Goal: Check status: Check status

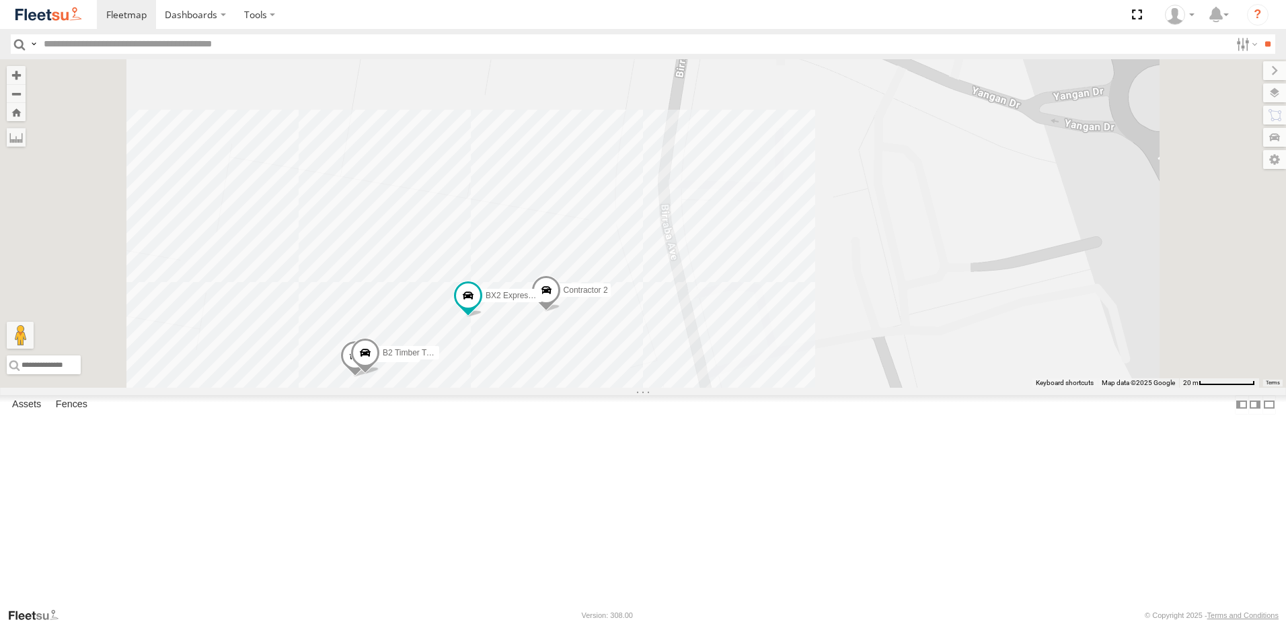
select select "**********"
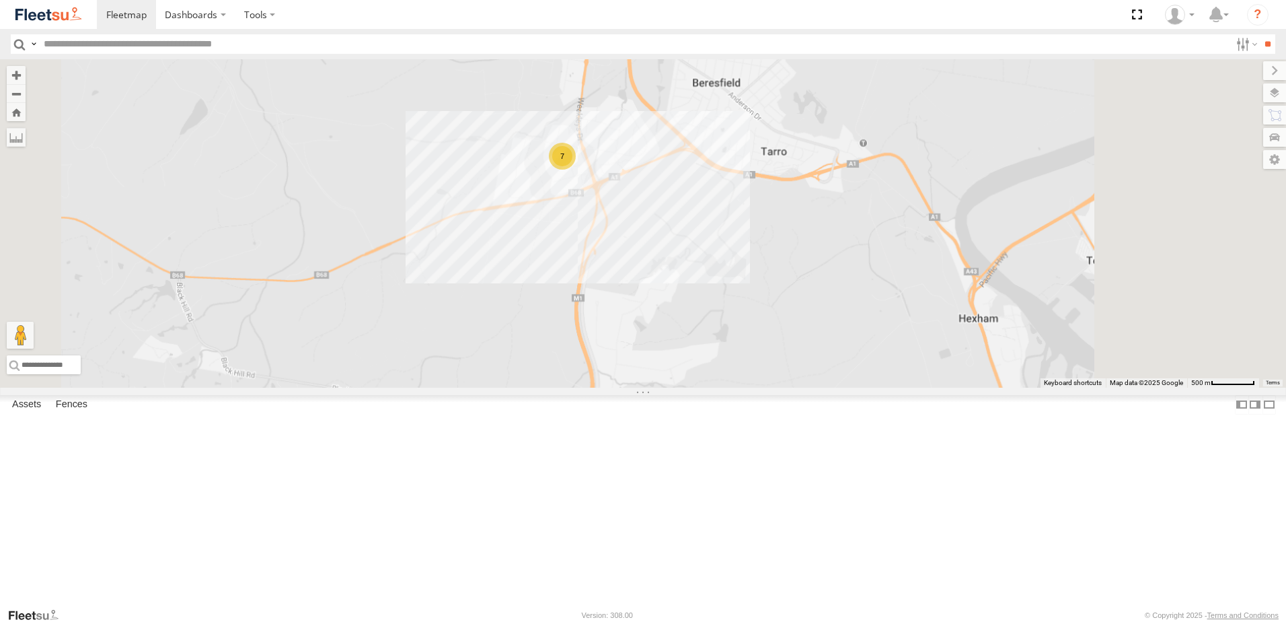
drag, startPoint x: 831, startPoint y: 348, endPoint x: 743, endPoint y: 280, distance: 111.7
click at [747, 280] on div "B4 Timber Truck BX2 Express Ute BX4 Express Ute 7" at bounding box center [643, 223] width 1286 height 328
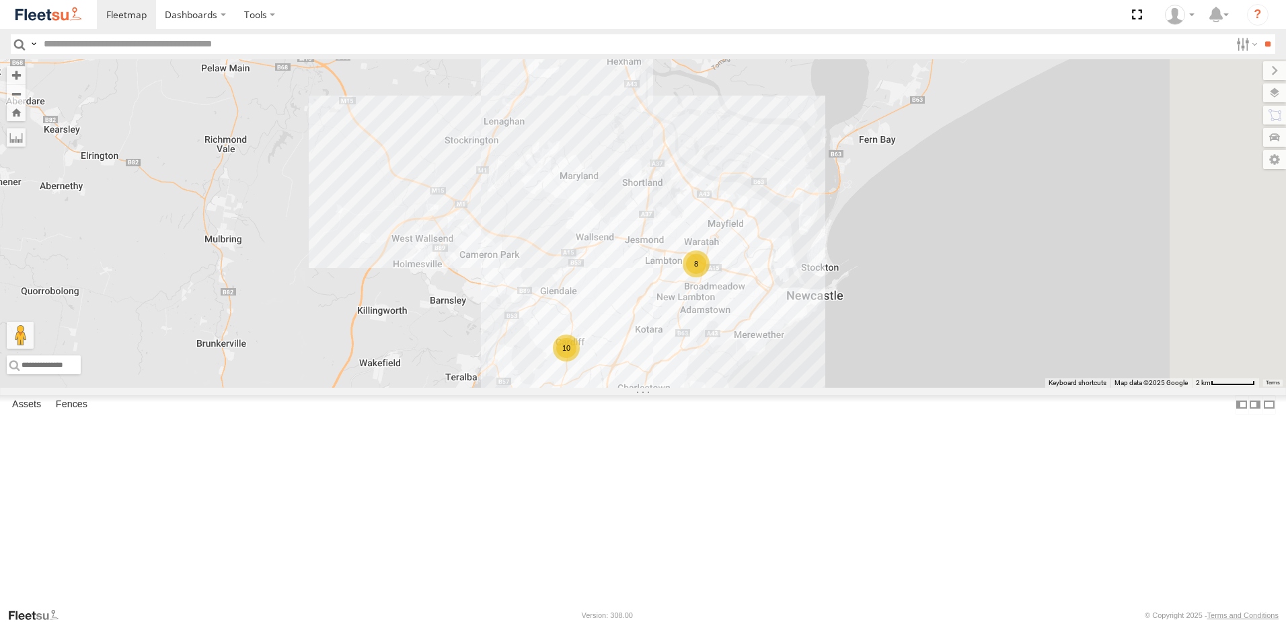
drag, startPoint x: 875, startPoint y: 381, endPoint x: 815, endPoint y: 235, distance: 158.0
click at [817, 239] on div "B4 Timber Truck BX2 Express Ute BX4 Express Ute 7 8 10" at bounding box center [643, 223] width 1286 height 328
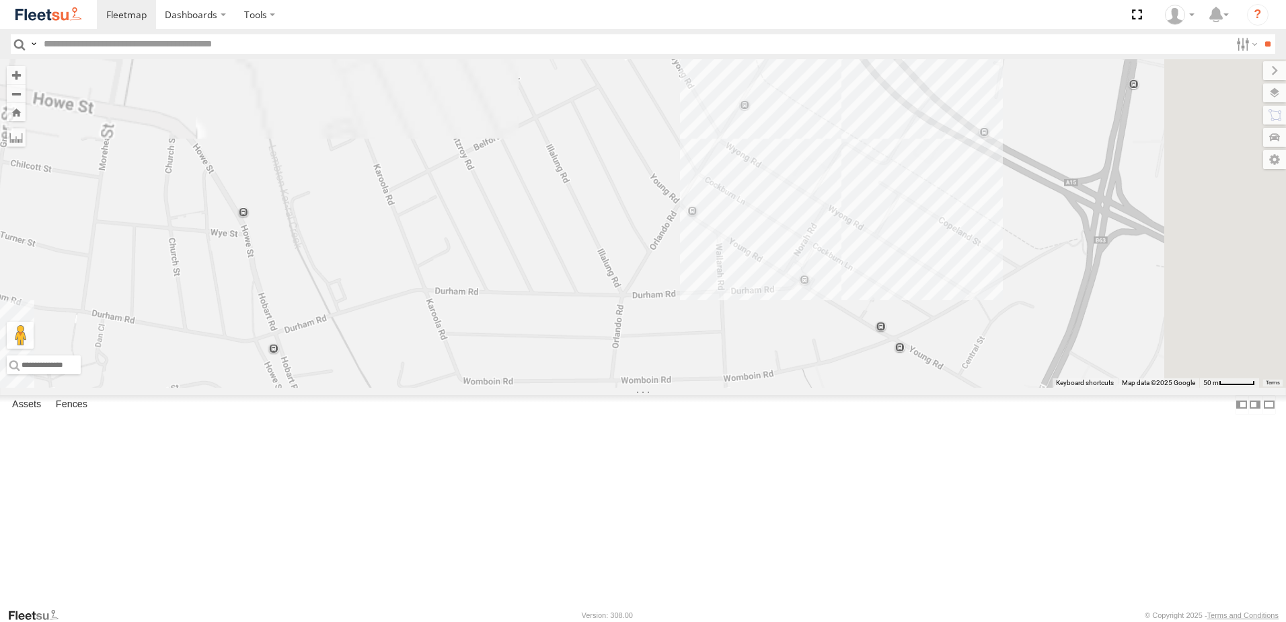
drag, startPoint x: 1072, startPoint y: 240, endPoint x: 893, endPoint y: 439, distance: 267.2
click at [895, 388] on div "B4 Timber Truck BX2 Express Ute BX4 Express Ute" at bounding box center [643, 223] width 1286 height 328
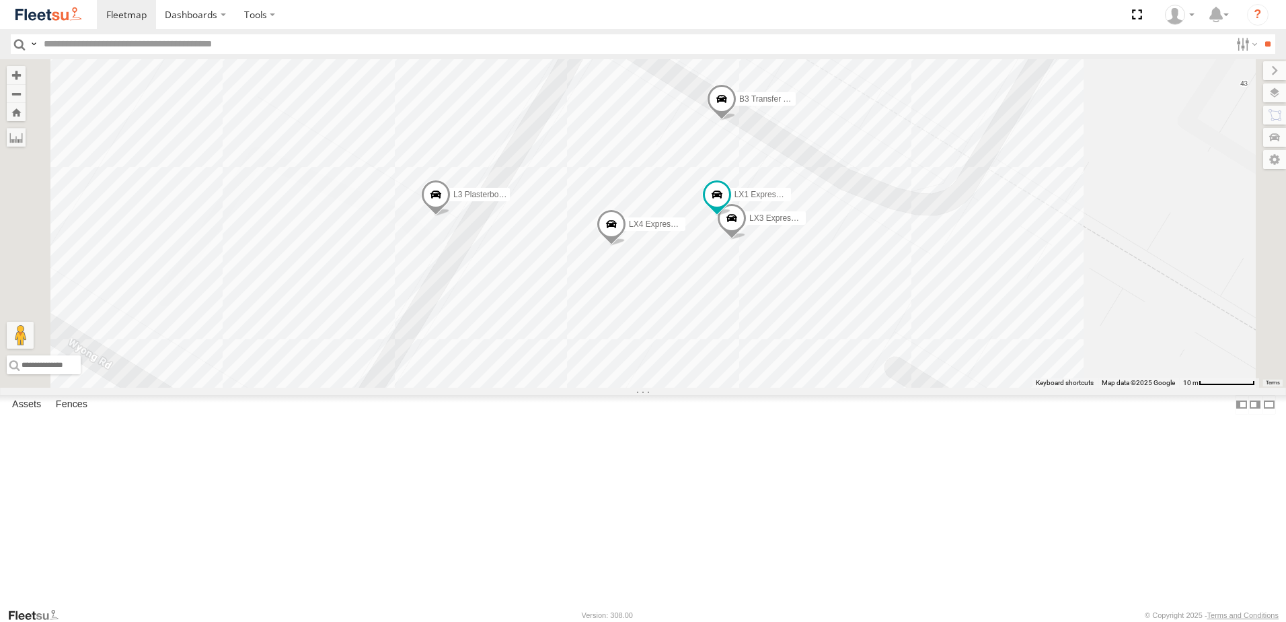
drag, startPoint x: 984, startPoint y: 316, endPoint x: 864, endPoint y: 441, distance: 173.2
click at [864, 388] on div "B4 Timber Truck BX2 Express Ute BX4 Express Ute L3 Plasterboard Truck LX2 Expre…" at bounding box center [643, 223] width 1286 height 328
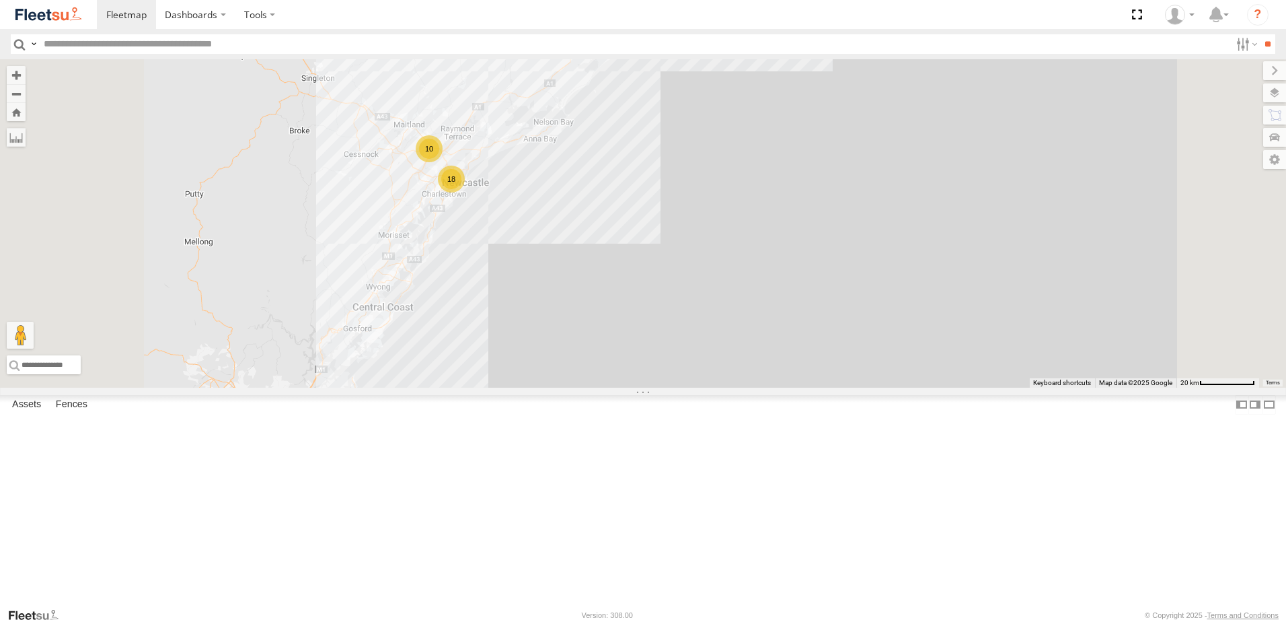
click at [0, 0] on div "LX3 Express Ute Lambton Utes NHS_Lambton NHS Trade -32.915 151.72142 BX1 Expres…" at bounding box center [0, 0] width 0 height 0
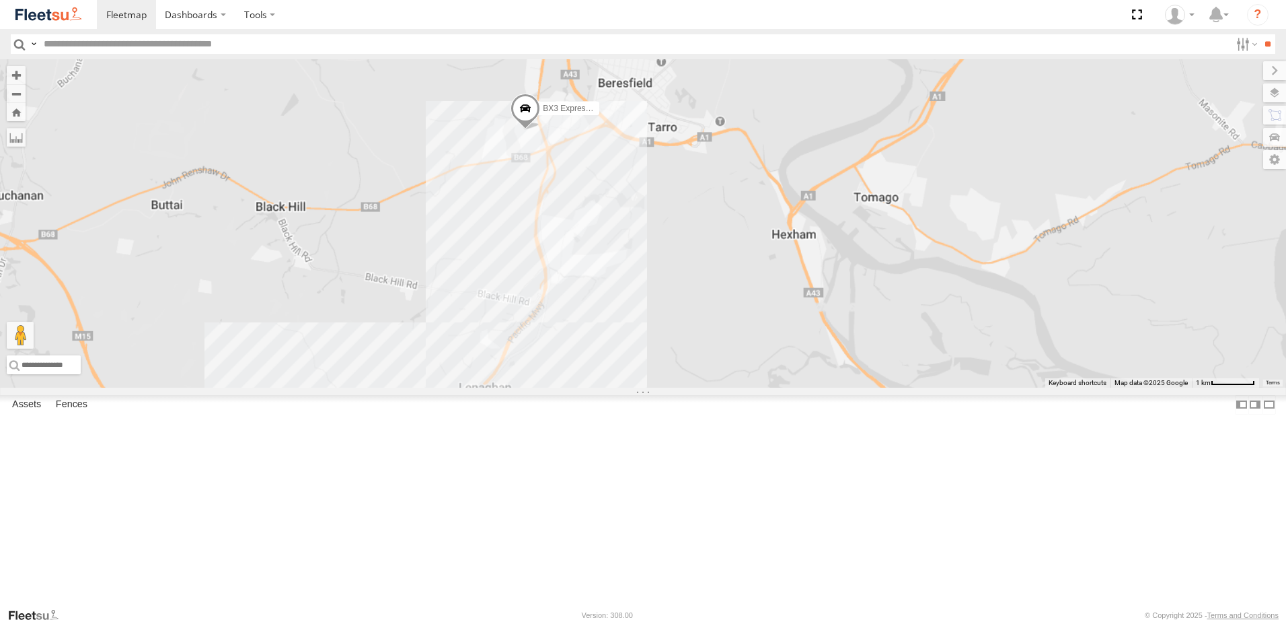
drag, startPoint x: 780, startPoint y: 436, endPoint x: 656, endPoint y: 199, distance: 267.2
click at [660, 211] on div "BX3 Express Ute" at bounding box center [643, 223] width 1286 height 328
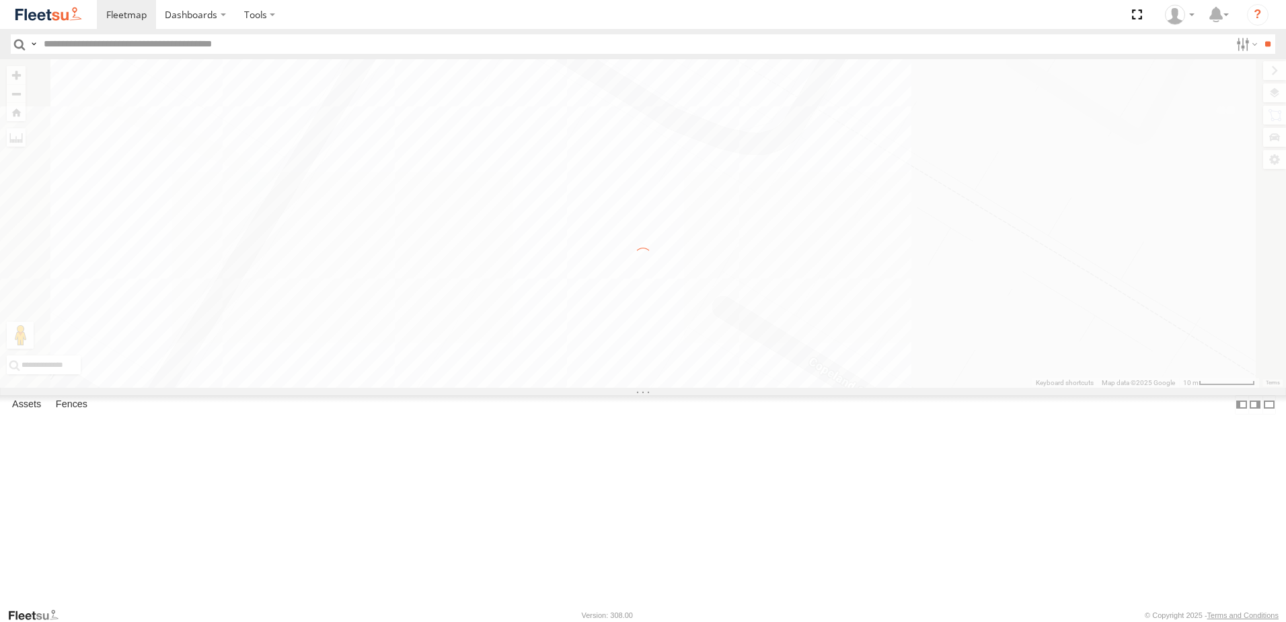
drag, startPoint x: 687, startPoint y: 283, endPoint x: 680, endPoint y: 408, distance: 126.0
click at [680, 388] on div "← Move left → Move right ↑ Move up ↓ Move down + Zoom in - Zoom out Home Jump l…" at bounding box center [643, 223] width 1286 height 328
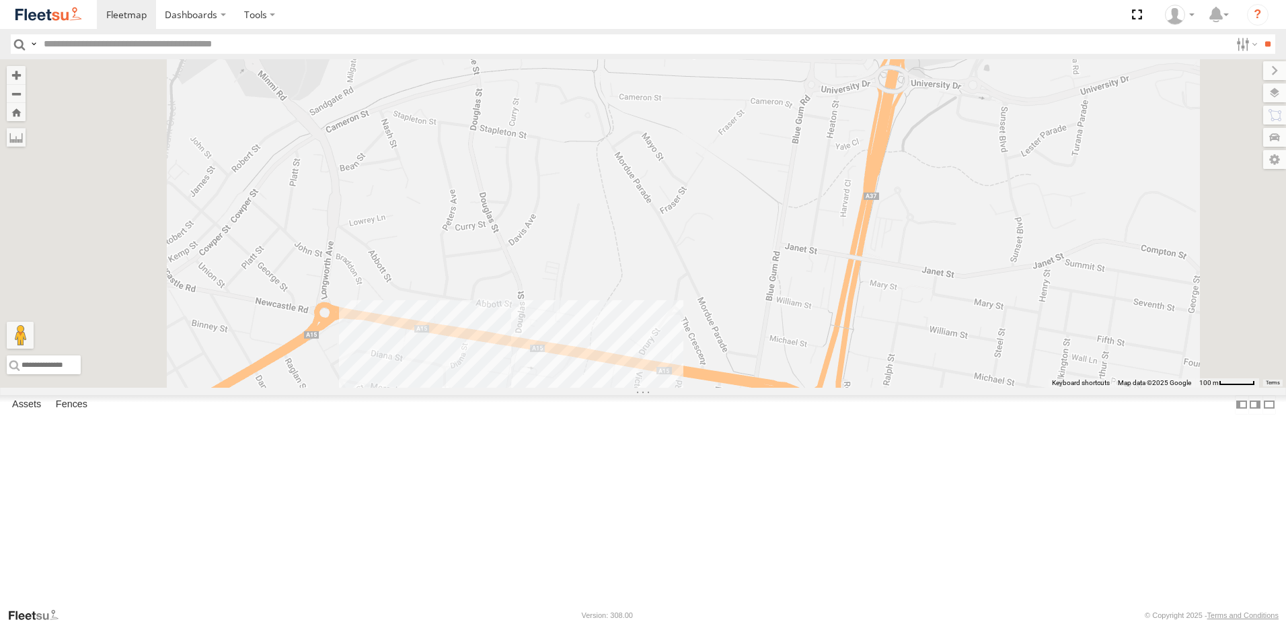
drag, startPoint x: 775, startPoint y: 375, endPoint x: 529, endPoint y: 217, distance: 292.6
click at [582, 247] on div at bounding box center [643, 223] width 1286 height 328
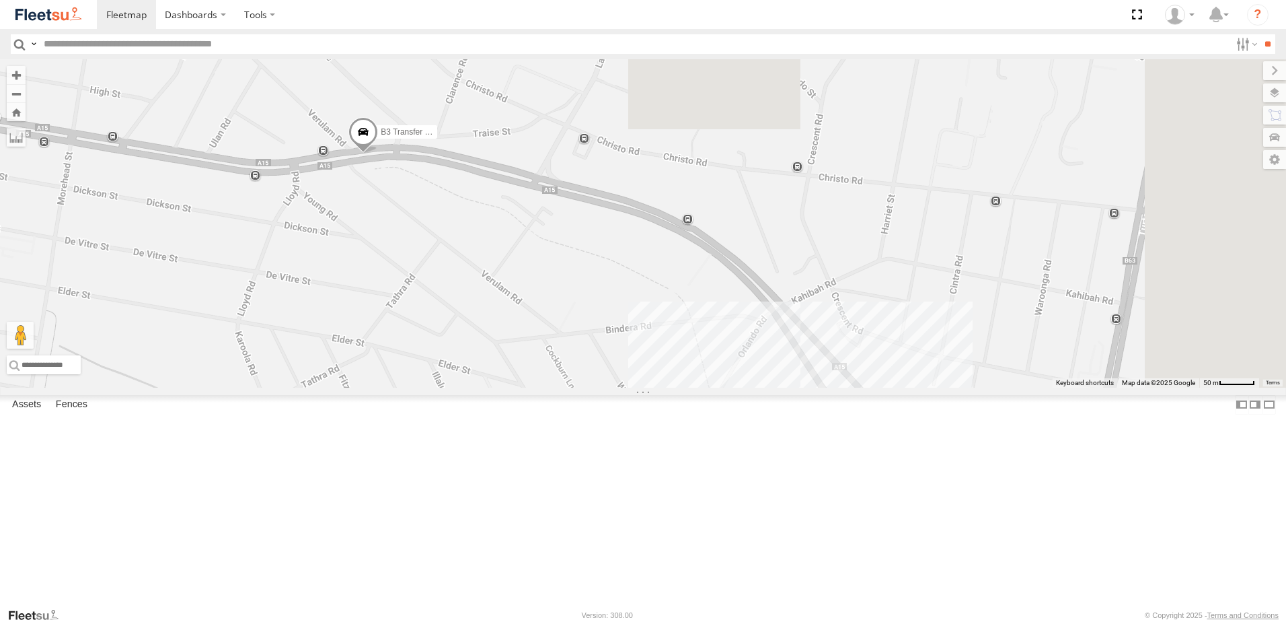
drag, startPoint x: 829, startPoint y: 418, endPoint x: 757, endPoint y: 546, distance: 147.6
click at [758, 388] on div "B3 Transfer Truck 4 2 LX1 Express Ute" at bounding box center [643, 223] width 1286 height 328
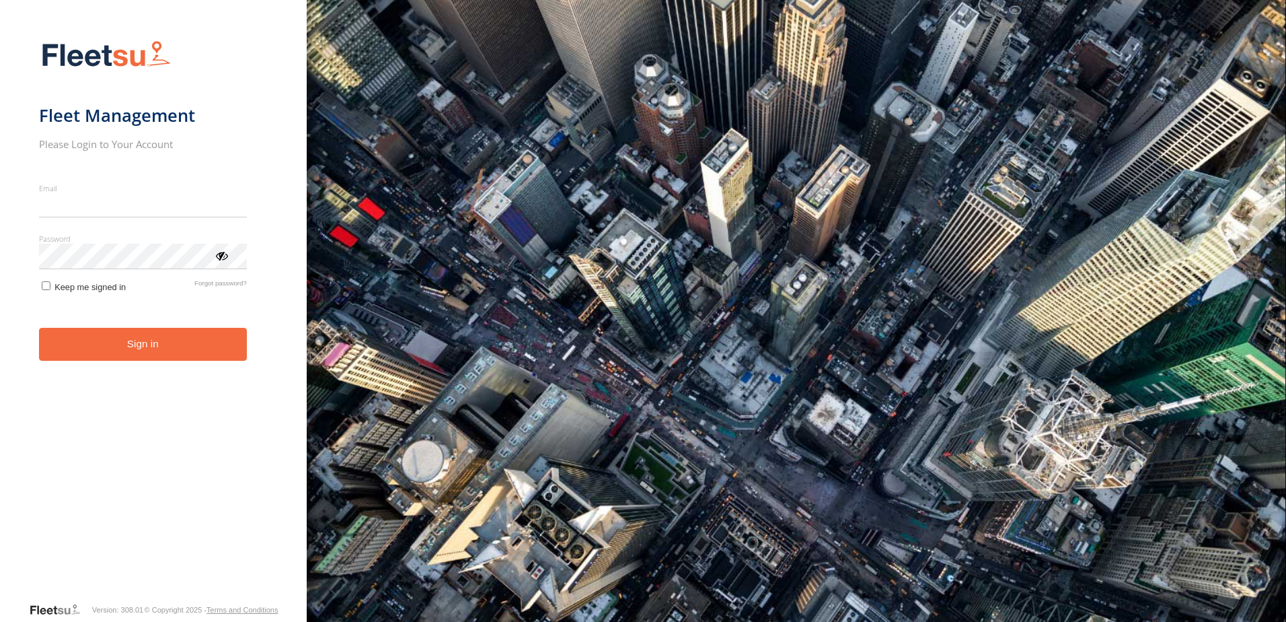
type input "**********"
click at [230, 362] on form "**********" at bounding box center [153, 316] width 229 height 569
click at [225, 351] on button "Sign in" at bounding box center [143, 344] width 208 height 33
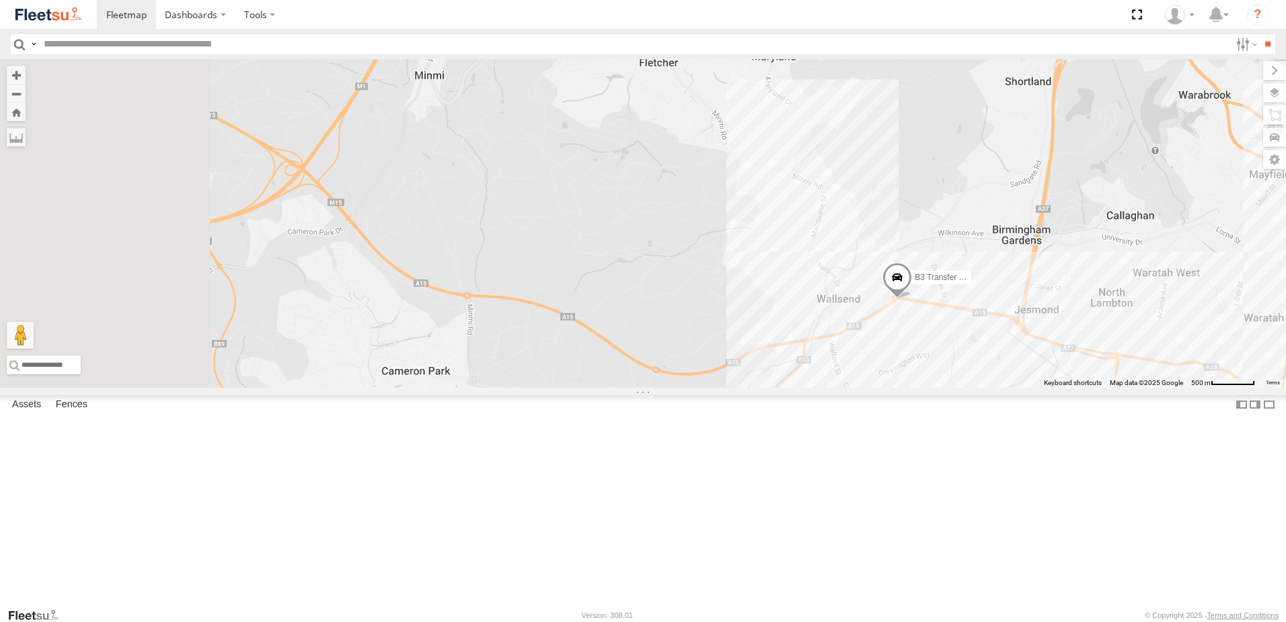
drag, startPoint x: 887, startPoint y: 405, endPoint x: 1084, endPoint y: 365, distance: 201.9
click at [1084, 365] on div "B3 Transfer Truck 7" at bounding box center [643, 223] width 1286 height 328
